Goal: Task Accomplishment & Management: Manage account settings

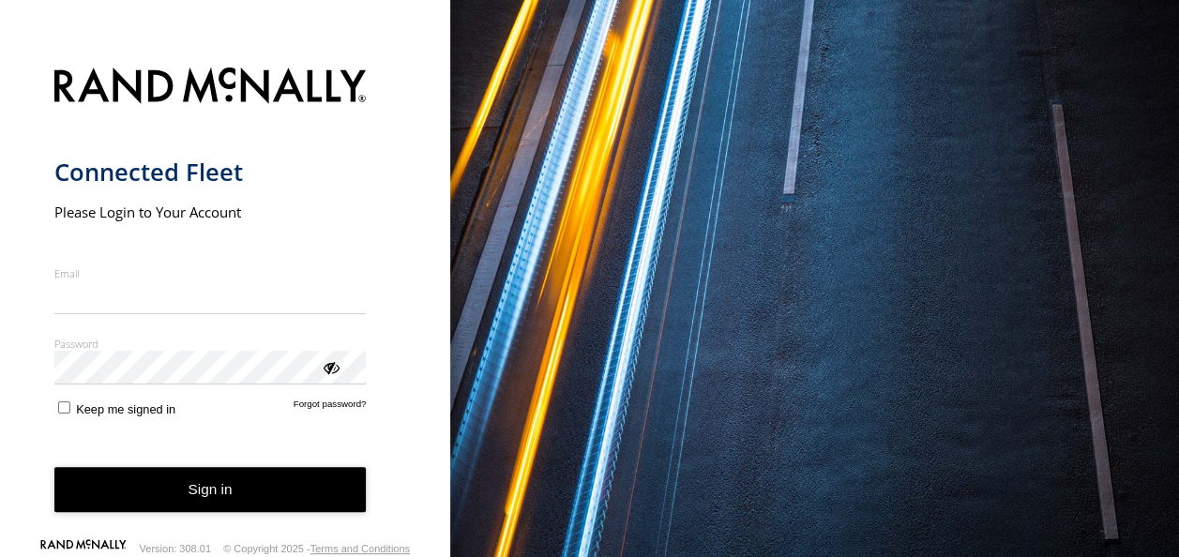
click at [127, 280] on input "Email" at bounding box center [210, 297] width 312 height 34
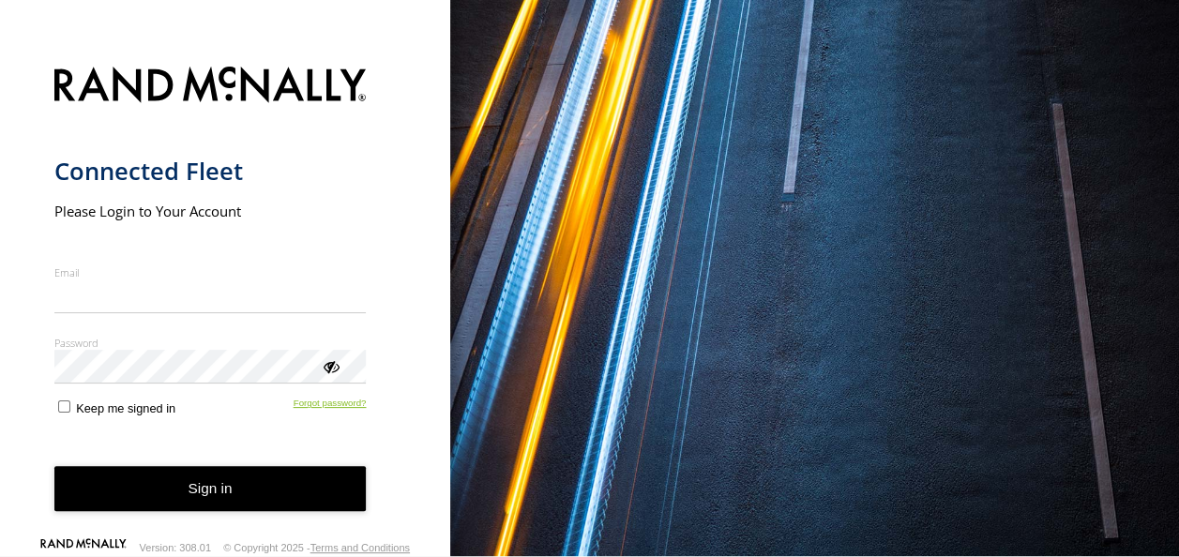
scroll to position [2, 0]
click at [321, 402] on link "Forgot password?" at bounding box center [330, 407] width 73 height 18
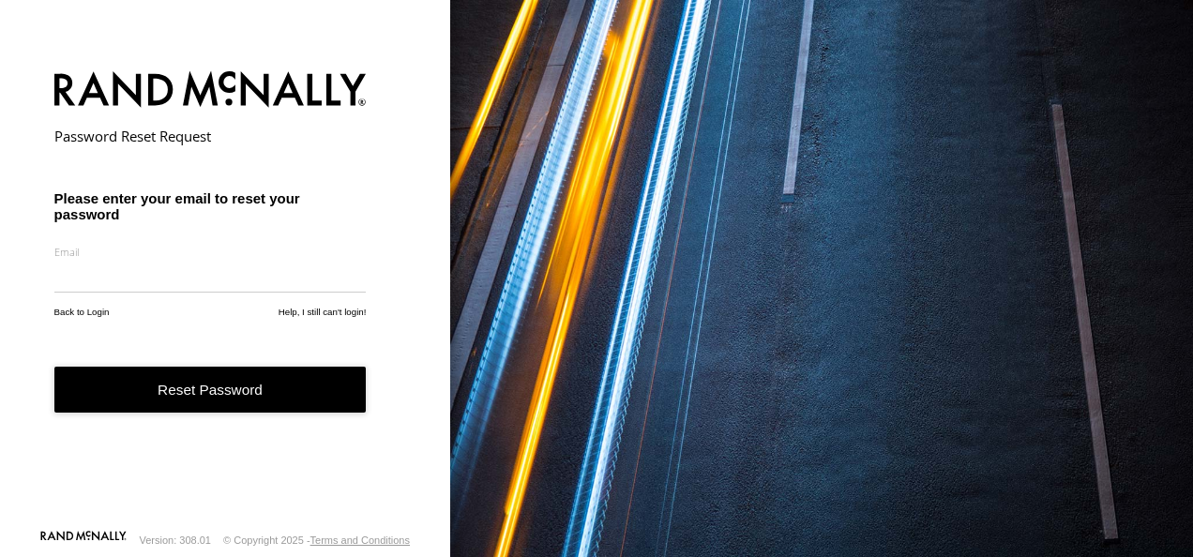
click at [217, 281] on input "email" at bounding box center [210, 276] width 312 height 34
type input "**********"
click at [203, 383] on button "Reset Password" at bounding box center [210, 390] width 312 height 46
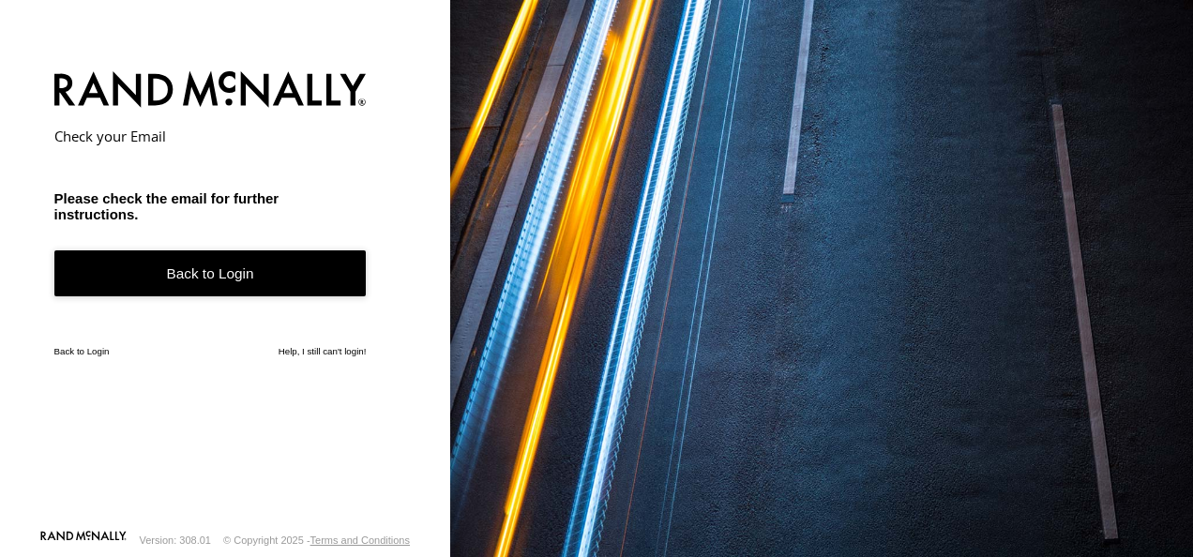
click at [212, 268] on link "Back to Login" at bounding box center [210, 273] width 312 height 46
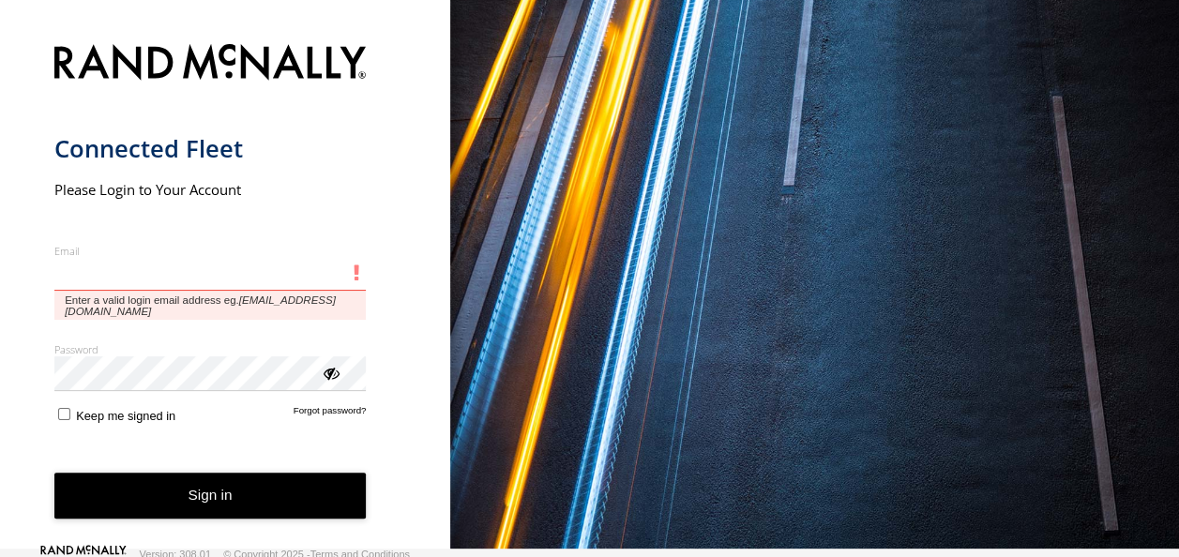
scroll to position [11, 0]
